Goal: Download file/media

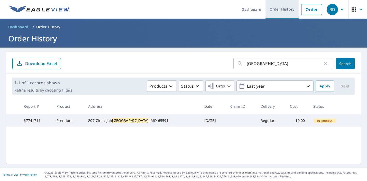
click at [286, 10] on link "Order History" at bounding box center [281, 9] width 33 height 19
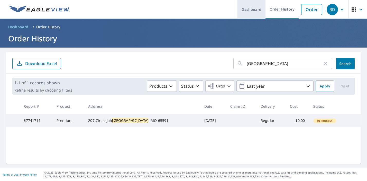
click at [252, 9] on link "Dashboard" at bounding box center [251, 9] width 28 height 19
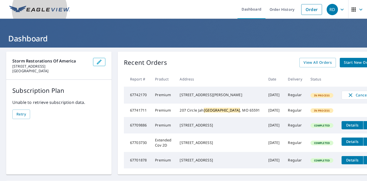
click at [67, 13] on img at bounding box center [39, 10] width 61 height 8
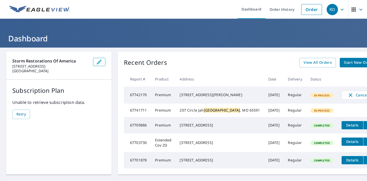
click at [204, 113] on div "207 Circle Jah Montreal , MO 65591" at bounding box center [220, 110] width 80 height 5
click at [311, 112] on span "In Process" at bounding box center [322, 111] width 22 height 4
click at [281, 15] on link "Order History" at bounding box center [281, 9] width 33 height 19
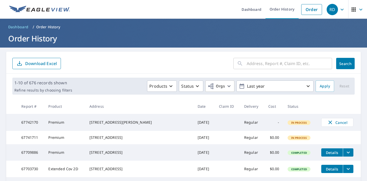
click at [335, 13] on div "RD" at bounding box center [332, 9] width 11 height 11
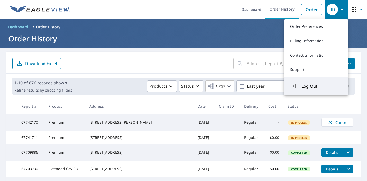
click at [315, 85] on span "Log Out" at bounding box center [321, 86] width 41 height 6
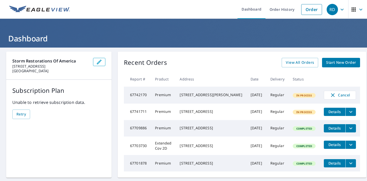
click at [348, 114] on icon "filesDropdownBtn-67741711" at bounding box center [351, 112] width 6 height 6
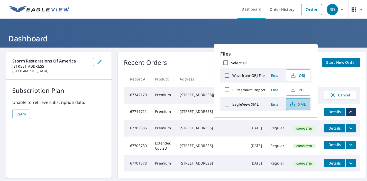
click at [299, 103] on span "XML" at bounding box center [297, 104] width 16 height 6
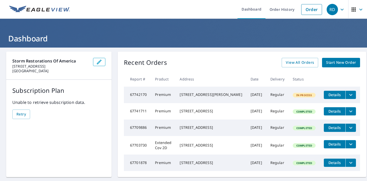
click at [348, 96] on icon "filesDropdownBtn-67742170" at bounding box center [351, 95] width 6 height 6
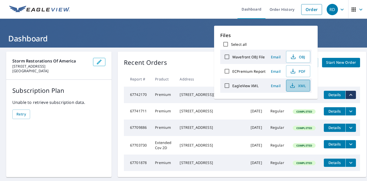
click at [302, 85] on span "XML" at bounding box center [297, 85] width 16 height 6
click at [199, 56] on div "Recent Orders View All Orders Start New Order Report # Product Address Date Del…" at bounding box center [242, 114] width 249 height 125
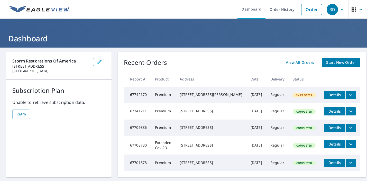
click at [351, 95] on td "Details" at bounding box center [340, 95] width 40 height 16
click at [348, 95] on icon "filesDropdownBtn-67742170" at bounding box center [351, 95] width 6 height 6
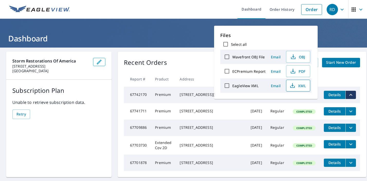
click at [297, 81] on button "XML" at bounding box center [298, 86] width 24 height 12
